Goal: Transaction & Acquisition: Book appointment/travel/reservation

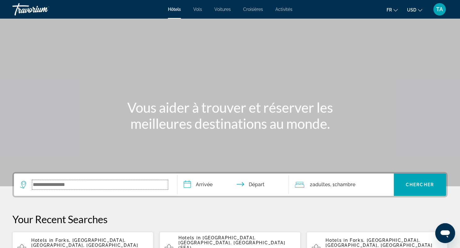
click at [75, 184] on input "Search widget" at bounding box center [100, 184] width 136 height 9
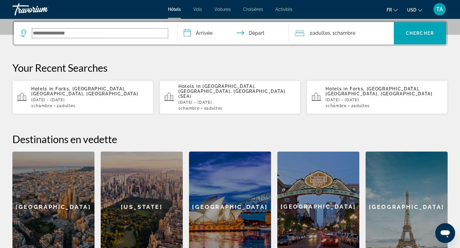
scroll to position [151, 0]
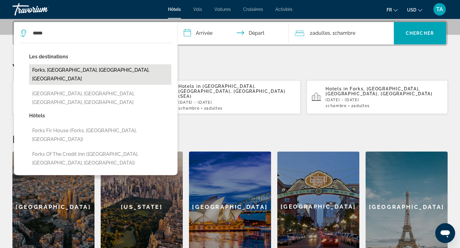
click at [61, 74] on button "Forks, [GEOGRAPHIC_DATA], [GEOGRAPHIC_DATA], [GEOGRAPHIC_DATA]" at bounding box center [100, 74] width 142 height 20
type input "**********"
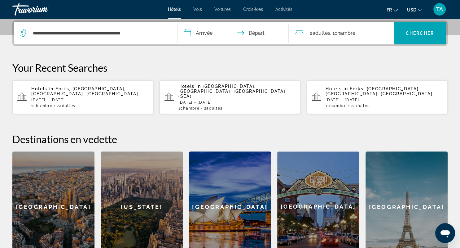
click at [195, 33] on input "**********" at bounding box center [235, 34] width 114 height 24
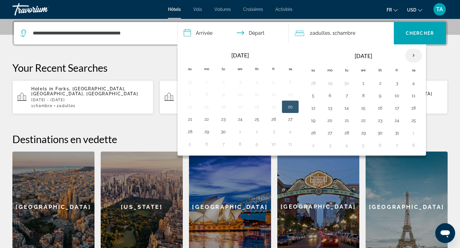
click at [411, 55] on th "Next month" at bounding box center [414, 56] width 17 height 14
click at [414, 56] on th "Next month" at bounding box center [414, 56] width 17 height 14
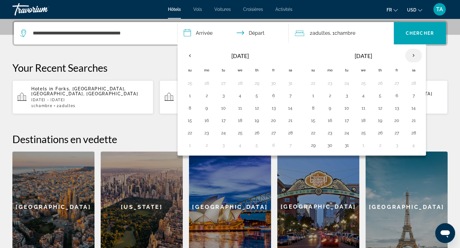
click at [414, 56] on th "Next month" at bounding box center [414, 56] width 17 height 14
click at [327, 118] on button "18" at bounding box center [330, 120] width 10 height 9
click at [344, 119] on button "19" at bounding box center [347, 120] width 10 height 9
type input "**********"
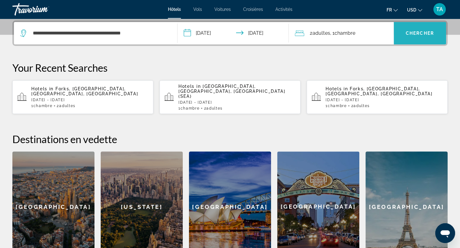
click at [409, 32] on span "Chercher" at bounding box center [420, 33] width 28 height 5
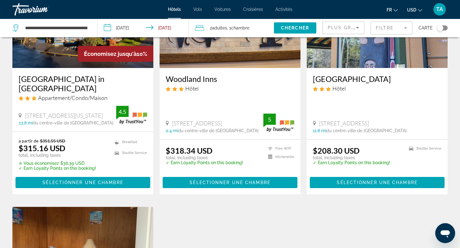
scroll to position [76, 0]
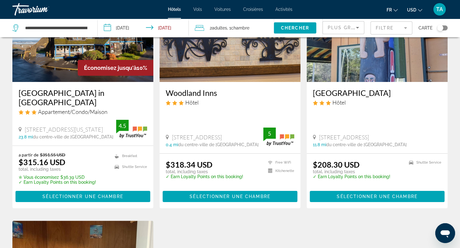
click at [374, 90] on h3 "[GEOGRAPHIC_DATA]" at bounding box center [377, 92] width 129 height 9
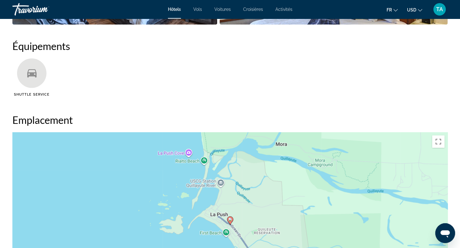
scroll to position [491, 0]
click at [229, 220] on image "Main content" at bounding box center [231, 220] width 4 height 4
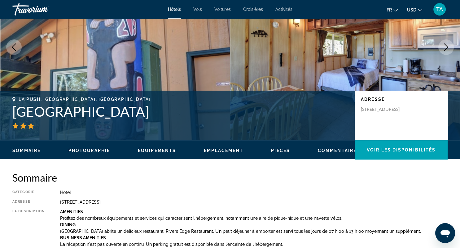
scroll to position [60, 0]
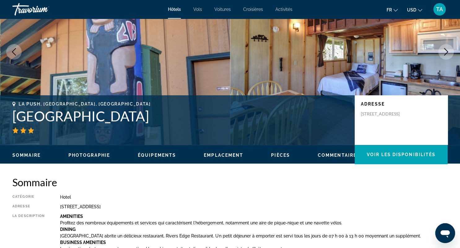
drag, startPoint x: 15, startPoint y: 112, endPoint x: 175, endPoint y: 115, distance: 160.0
click at [175, 115] on h1 "[GEOGRAPHIC_DATA]" at bounding box center [180, 116] width 336 height 16
